Goal: Find specific page/section: Find specific page/section

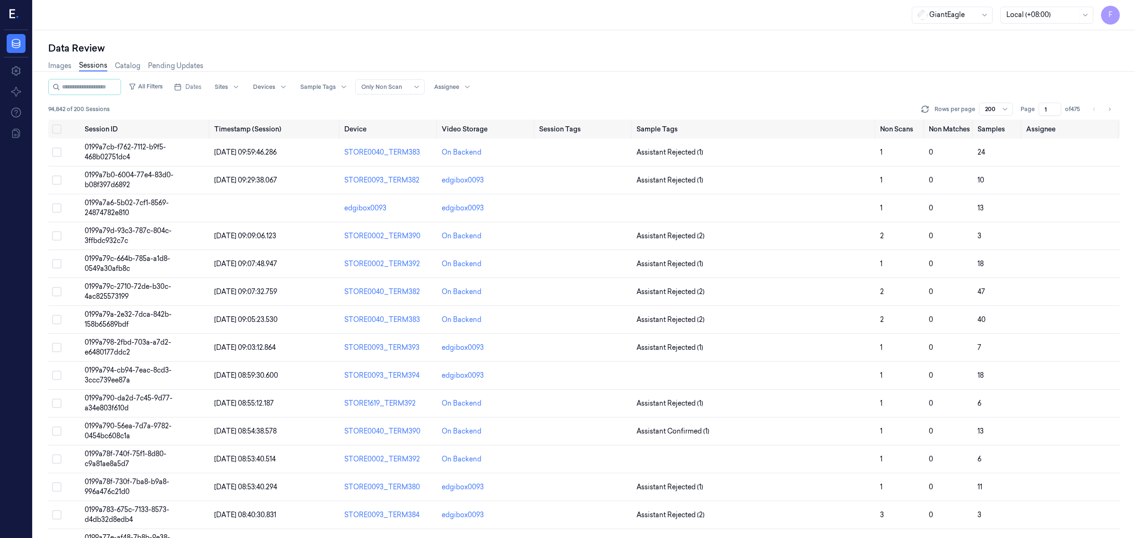
click at [587, 50] on div "Data Review" at bounding box center [583, 48] width 1071 height 13
click at [191, 93] on button "Dates" at bounding box center [187, 86] width 35 height 15
click at [235, 146] on button "1" at bounding box center [238, 144] width 15 height 15
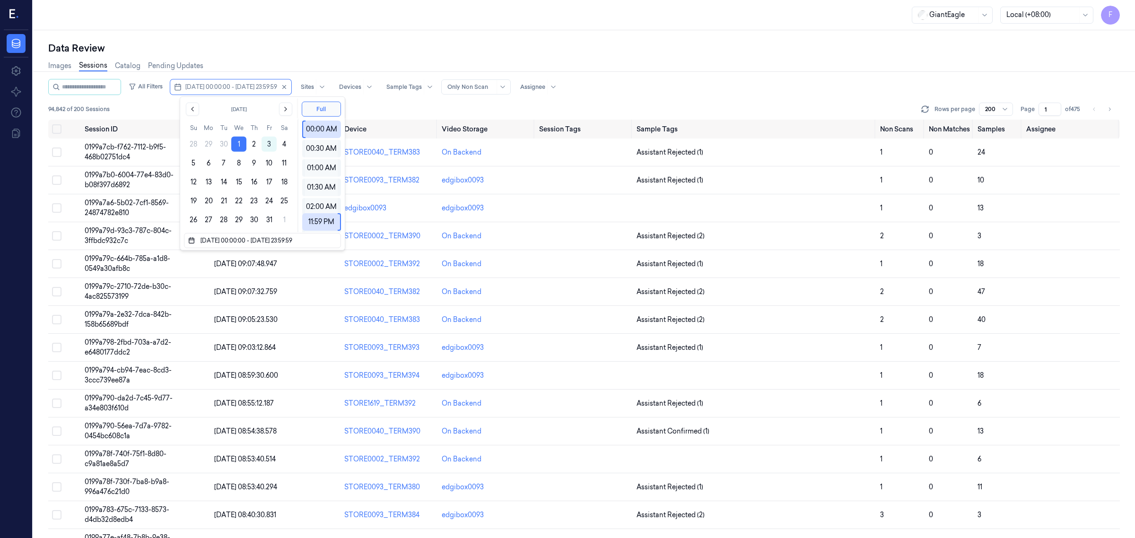
click at [235, 146] on button "1" at bounding box center [238, 144] width 15 height 15
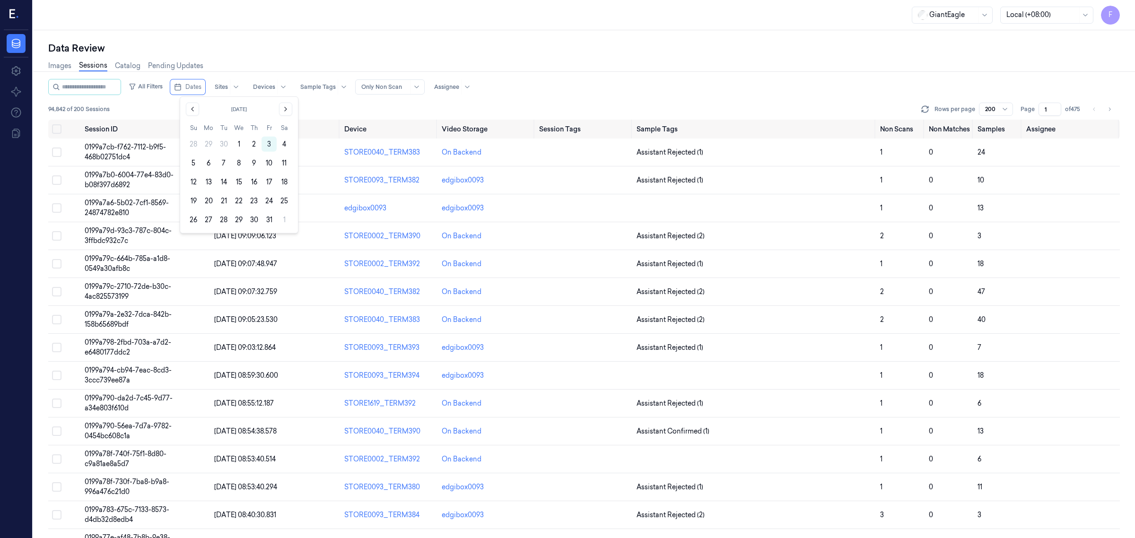
click at [235, 146] on button "1" at bounding box center [238, 144] width 15 height 15
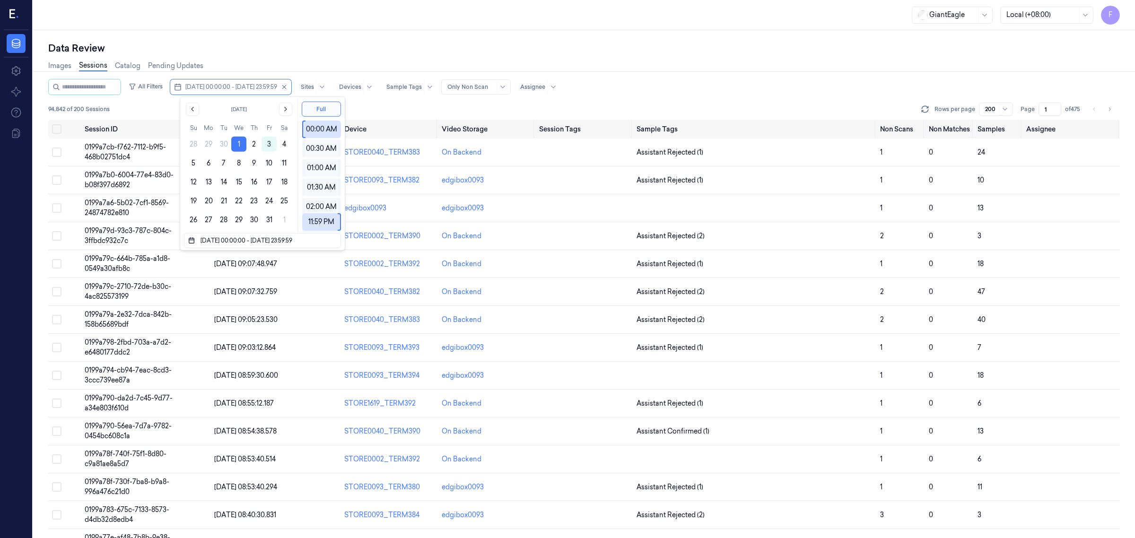
click at [513, 42] on div "Data Review" at bounding box center [583, 48] width 1071 height 13
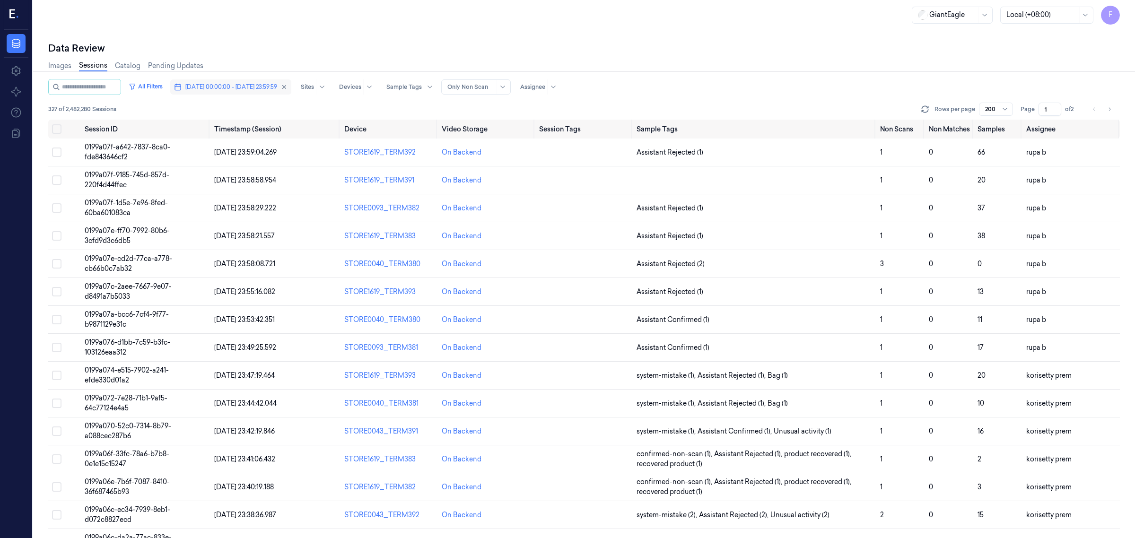
click at [291, 84] on button "[DATE] 00:00:00 - [DATE] 23:59:59" at bounding box center [230, 86] width 121 height 15
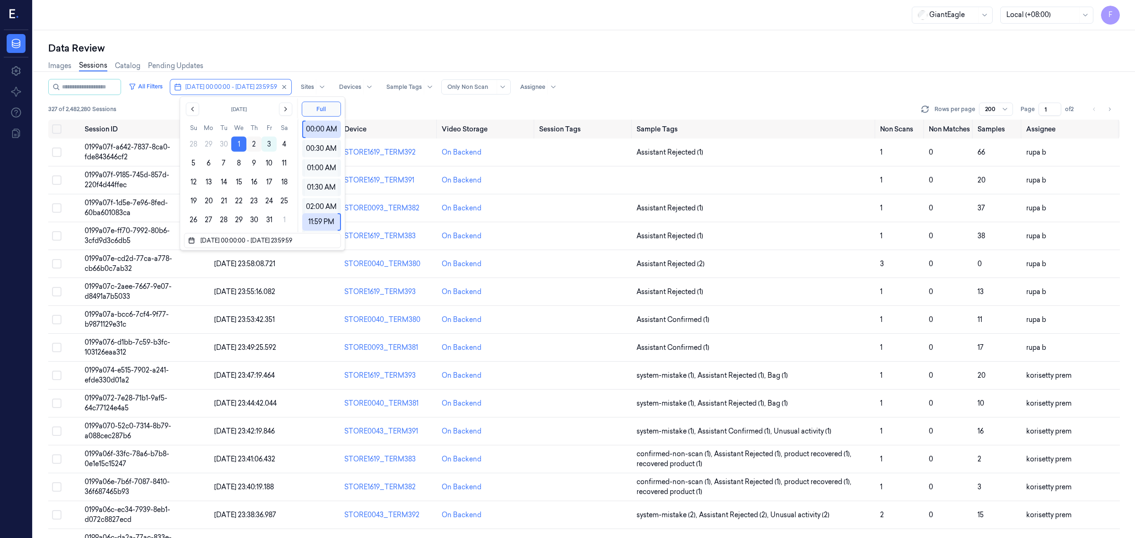
click at [252, 140] on button "2" at bounding box center [253, 144] width 15 height 15
type input "[DATE] 00:00:00 - [DATE] 23:59:59"
click at [516, 43] on div "Data Review" at bounding box center [583, 48] width 1071 height 13
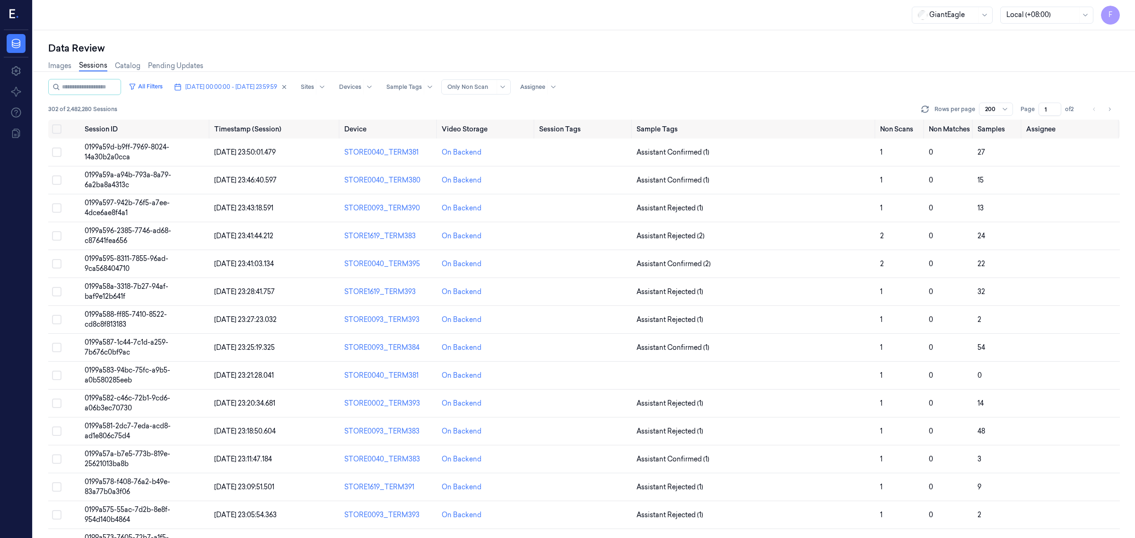
click at [435, 77] on div "Images Sessions Catalog Pending Updates" at bounding box center [583, 67] width 1071 height 24
click at [704, 55] on div "Images Sessions Catalog Pending Updates" at bounding box center [583, 67] width 1071 height 24
